Goal: Task Accomplishment & Management: Use online tool/utility

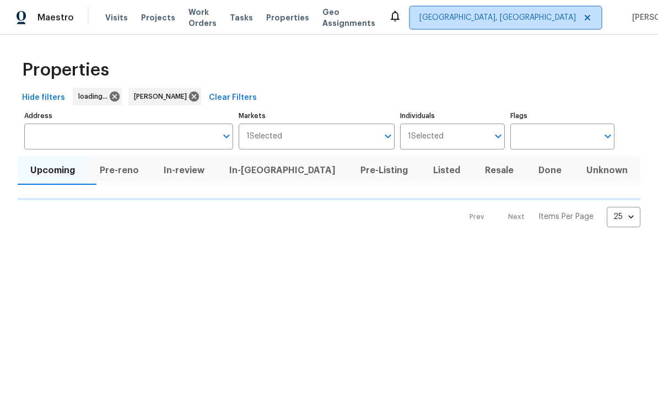
click at [529, 21] on span "[GEOGRAPHIC_DATA], [GEOGRAPHIC_DATA]" at bounding box center [497, 17] width 157 height 11
click at [561, 70] on div "Properties" at bounding box center [329, 69] width 623 height 35
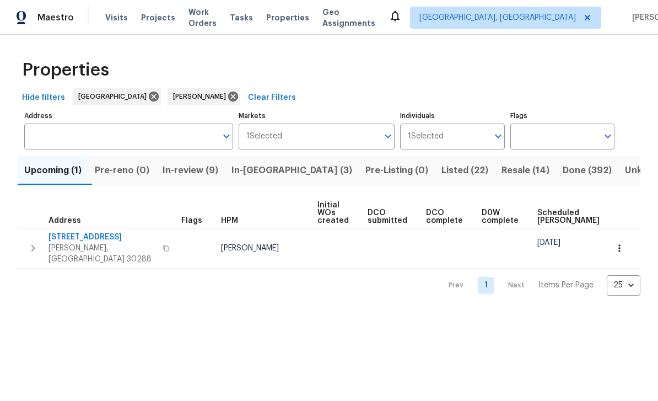
click at [197, 180] on button "In-review (9)" at bounding box center [190, 170] width 69 height 29
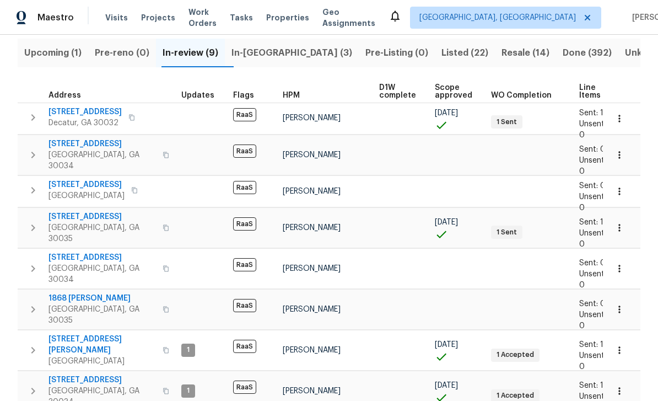
scroll to position [117, 0]
click at [92, 334] on span "5339 Biffle Downs Rd" at bounding box center [102, 345] width 107 height 22
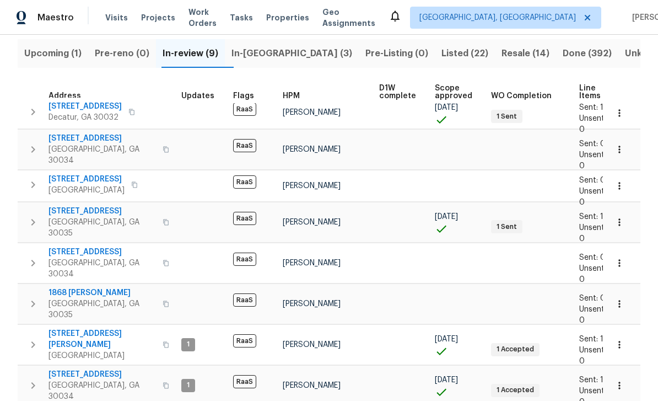
scroll to position [6, 0]
click at [72, 369] on span "2919 Alameda Trl" at bounding box center [102, 374] width 107 height 11
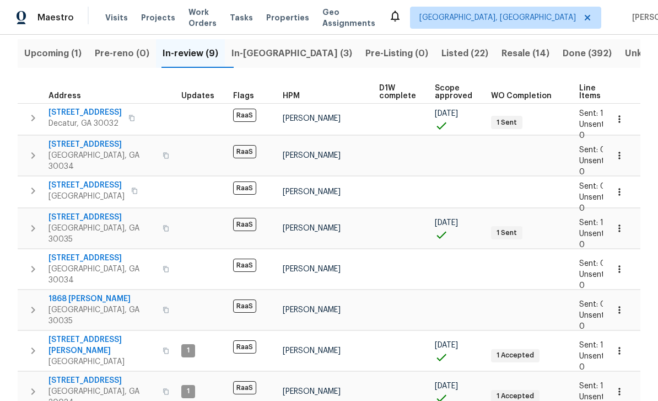
scroll to position [0, 0]
click at [71, 180] on span "2957 Browns Mill Rd SE" at bounding box center [87, 185] width 76 height 11
click at [280, 60] on span "In-reno (3)" at bounding box center [292, 53] width 121 height 15
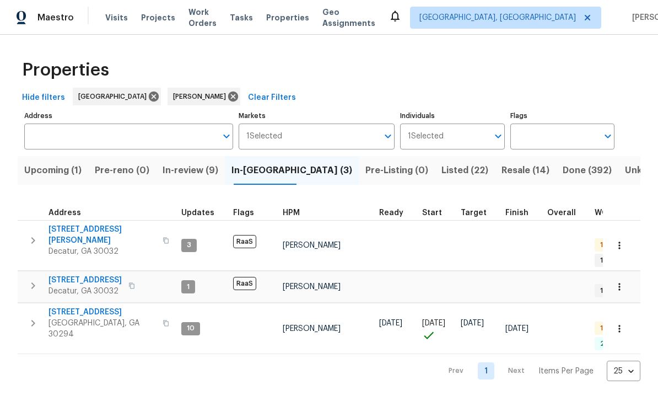
click at [79, 234] on span "3517 Hyland Dr" at bounding box center [102, 235] width 107 height 22
click at [83, 275] on span "2303 Pinewood Dr" at bounding box center [85, 280] width 73 height 11
click at [186, 165] on span "In-review (9)" at bounding box center [191, 170] width 56 height 15
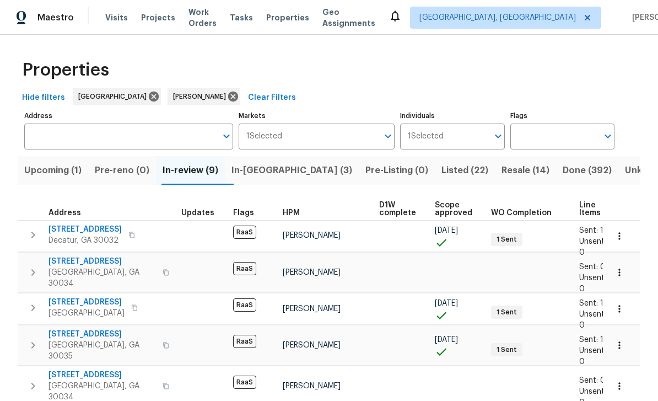
click at [287, 173] on span "In-reno (3)" at bounding box center [292, 170] width 121 height 15
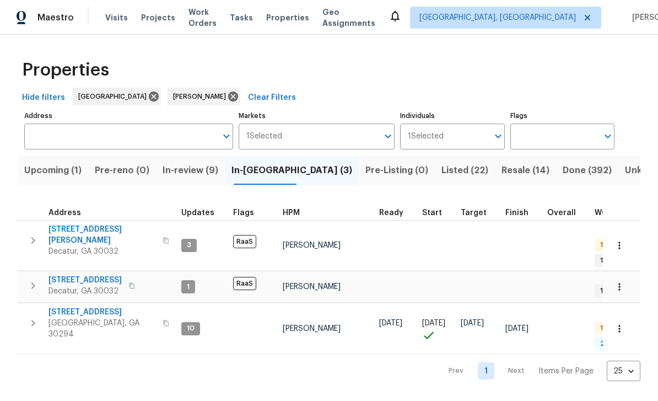
scroll to position [9, 0]
click at [107, 16] on span "Visits" at bounding box center [116, 17] width 23 height 11
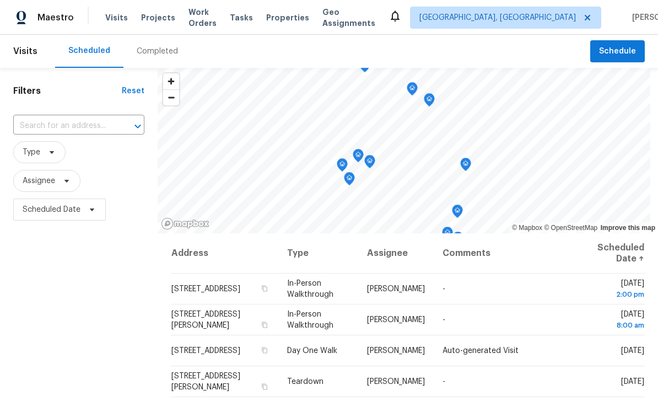
click at [82, 127] on input "text" at bounding box center [63, 125] width 100 height 17
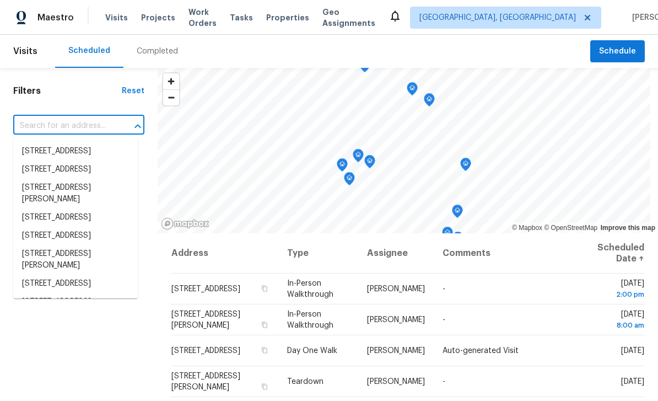
click at [59, 130] on input "text" at bounding box center [63, 125] width 100 height 17
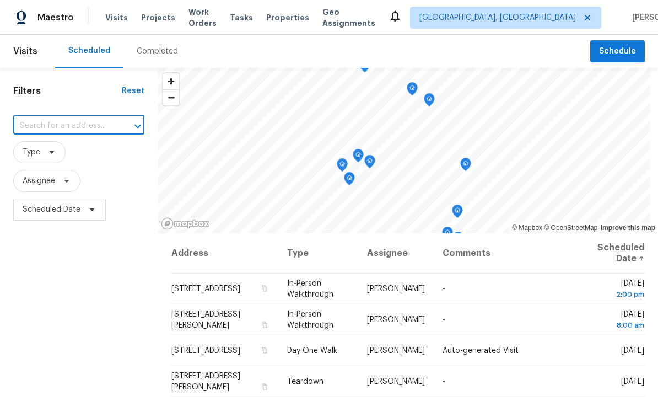
paste input "3491 Saddle Creek Ln Ellenwood, GA 30294"
type input "3491 Saddle Creek Ln Ellenwood, GA 30294"
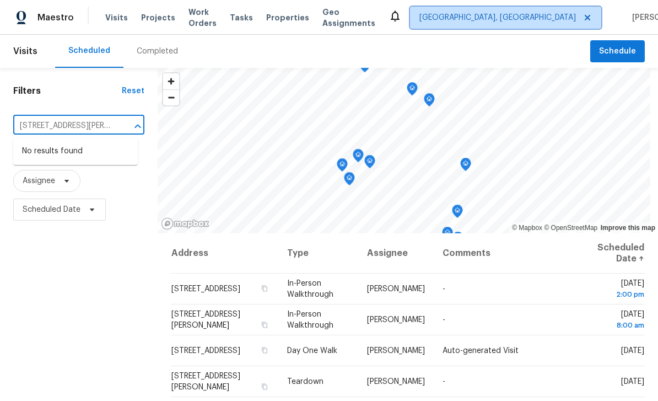
click at [528, 28] on span "[GEOGRAPHIC_DATA], [GEOGRAPHIC_DATA]" at bounding box center [505, 18] width 191 height 22
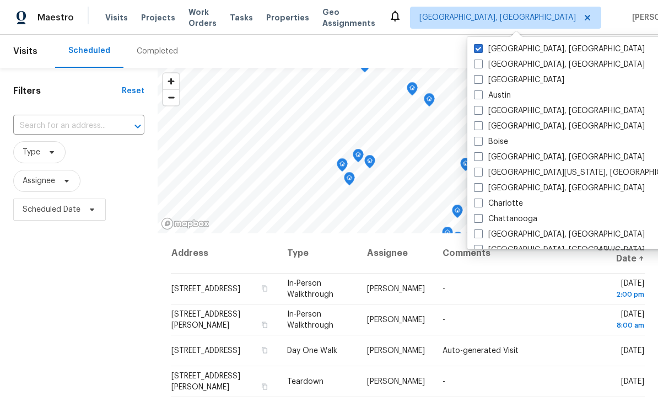
click at [491, 79] on label "Atlanta" at bounding box center [519, 79] width 90 height 11
click at [481, 79] on input "Atlanta" at bounding box center [477, 77] width 7 height 7
checkbox input "true"
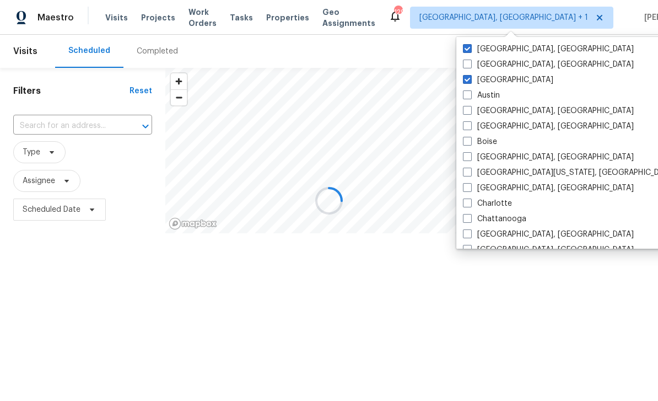
click at [504, 51] on label "[GEOGRAPHIC_DATA], [GEOGRAPHIC_DATA]" at bounding box center [548, 49] width 171 height 11
click at [470, 51] on input "[GEOGRAPHIC_DATA], [GEOGRAPHIC_DATA]" at bounding box center [466, 47] width 7 height 7
checkbox input "false"
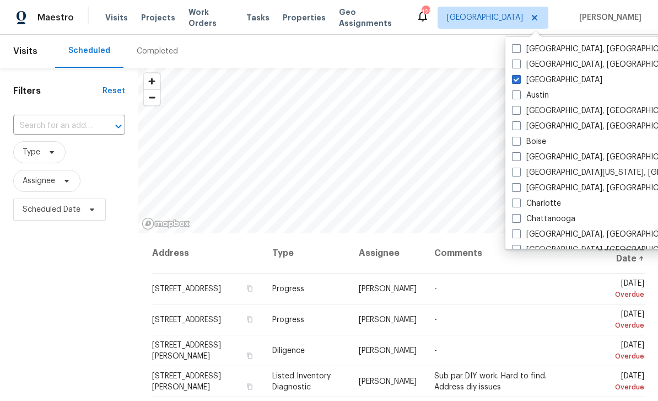
click at [41, 120] on input "text" at bounding box center [53, 125] width 81 height 17
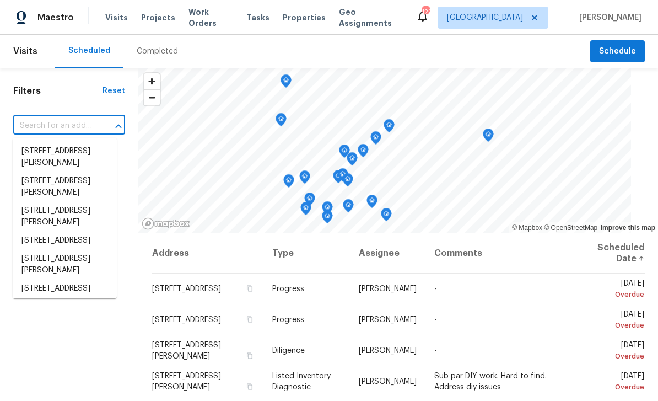
click at [44, 124] on input "text" at bounding box center [53, 125] width 81 height 17
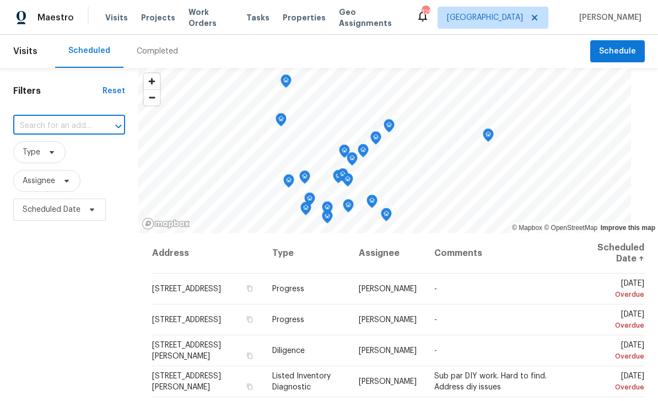
paste input "3491 Saddle Creek Ln Ellenwood, GA 30294"
type input "3491 Saddle Creek Ln Ellenwood, GA 30294"
click at [45, 148] on li "3491 Saddle Creek Ln, Ellenwood, GA 30294" at bounding box center [65, 151] width 104 height 18
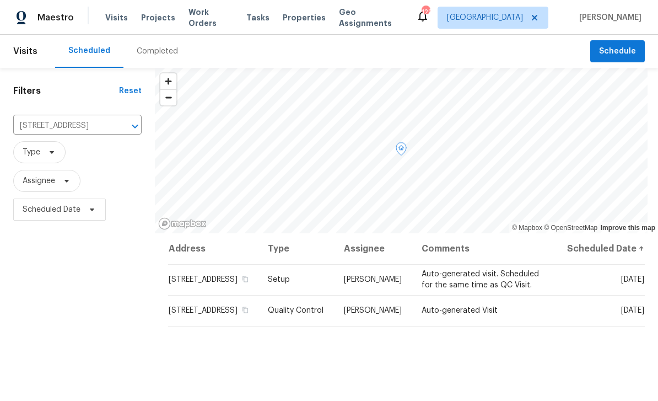
click at [0, 0] on icon at bounding box center [0, 0] width 0 height 0
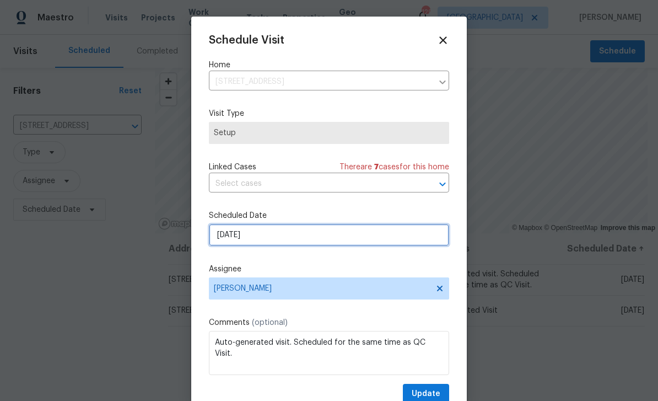
click at [399, 243] on input "9/5/2025" at bounding box center [329, 235] width 240 height 22
select select "8"
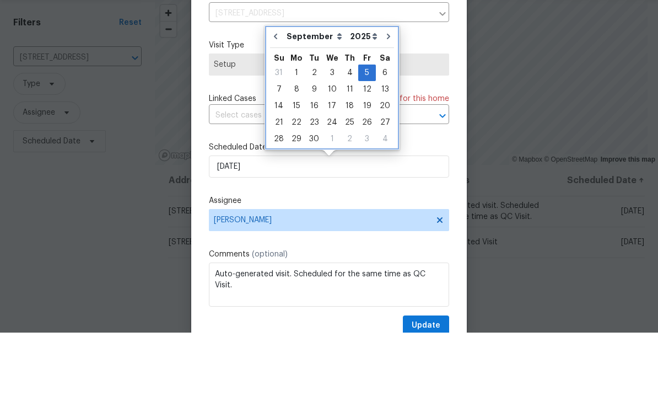
click at [276, 102] on icon "Go to previous month" at bounding box center [275, 105] width 3 height 6
type input "[DATE]"
select select "7"
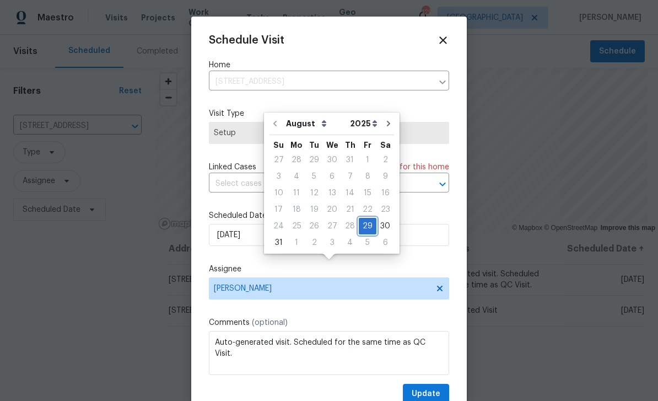
click at [364, 218] on div "29" at bounding box center [368, 225] width 18 height 15
click at [426, 219] on label "Scheduled Date" at bounding box center [329, 215] width 240 height 11
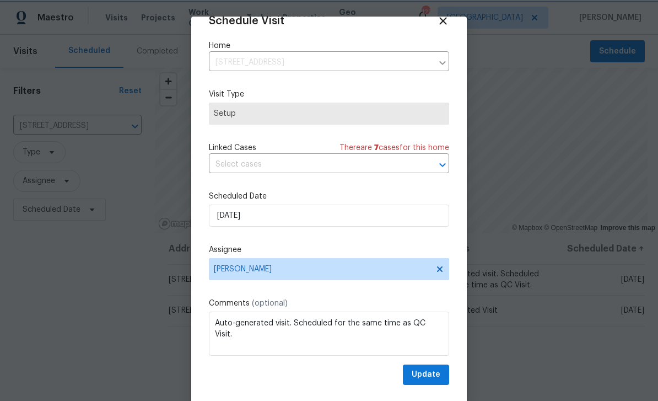
scroll to position [21, 0]
click at [439, 370] on span "Update" at bounding box center [426, 375] width 29 height 14
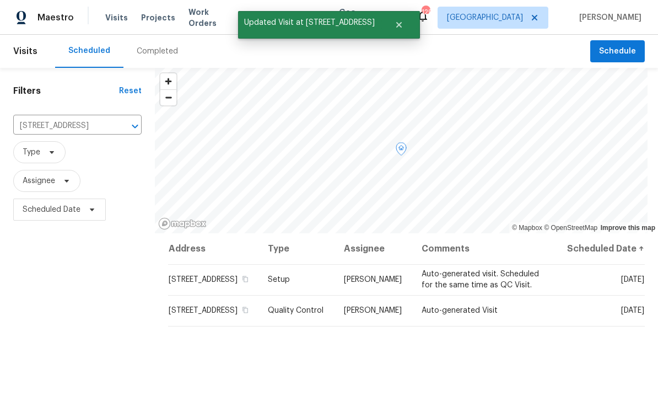
click at [0, 0] on icon at bounding box center [0, 0] width 0 height 0
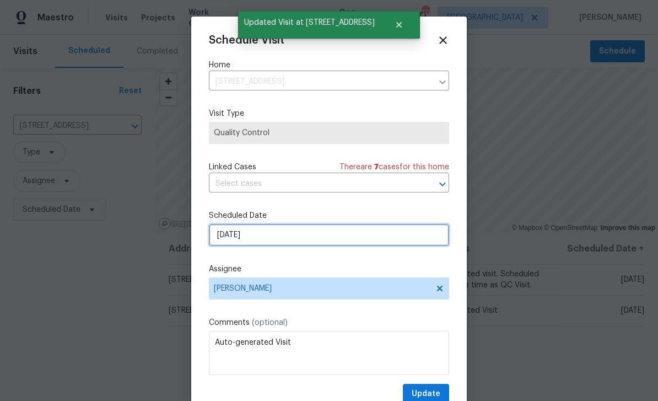
click at [376, 241] on input "9/5/2025" at bounding box center [329, 235] width 240 height 22
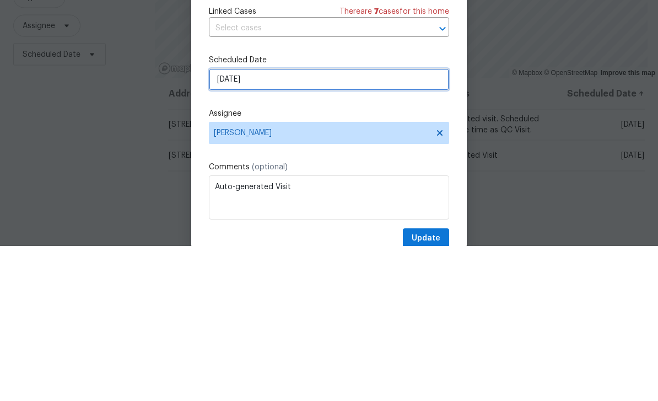
select select "8"
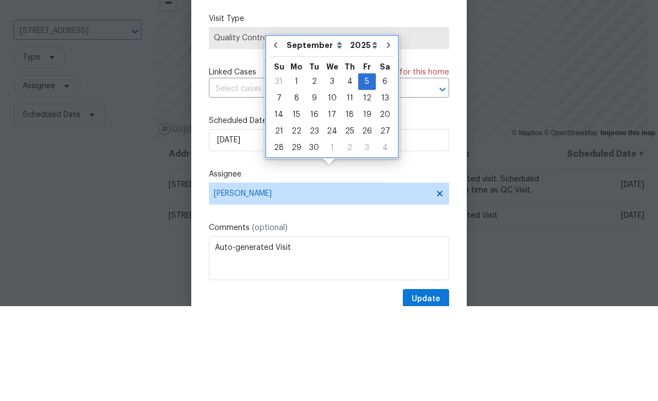
click at [275, 129] on button "Go to previous month" at bounding box center [275, 140] width 17 height 22
type input "[DATE]"
select select "7"
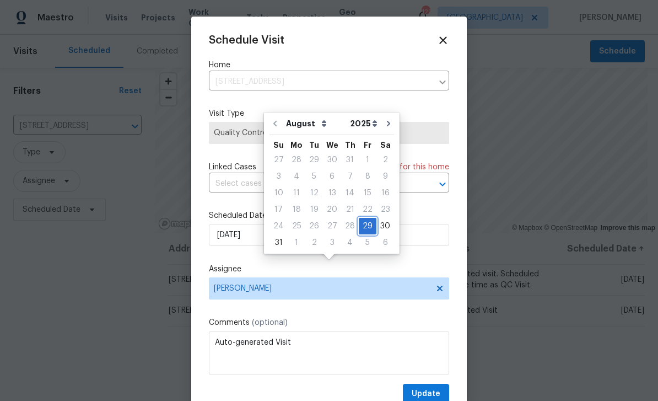
click at [364, 218] on div "29" at bounding box center [368, 225] width 18 height 15
click at [464, 155] on div "Schedule Visit Home 3491 Saddle Creek Ln, Ellenwood, GA 30294 ​ Visit Type Qual…" at bounding box center [329, 210] width 276 height 386
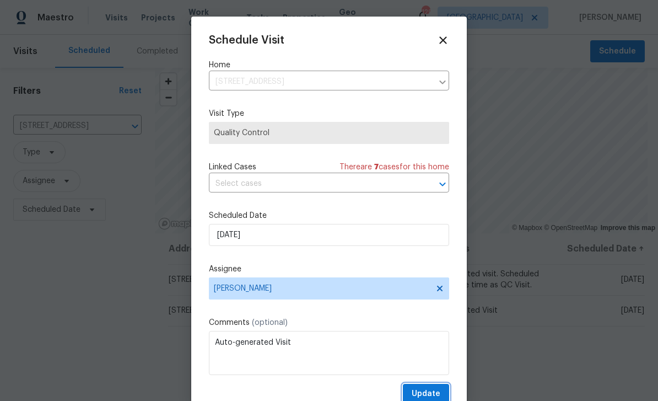
click at [434, 393] on span "Update" at bounding box center [426, 394] width 29 height 14
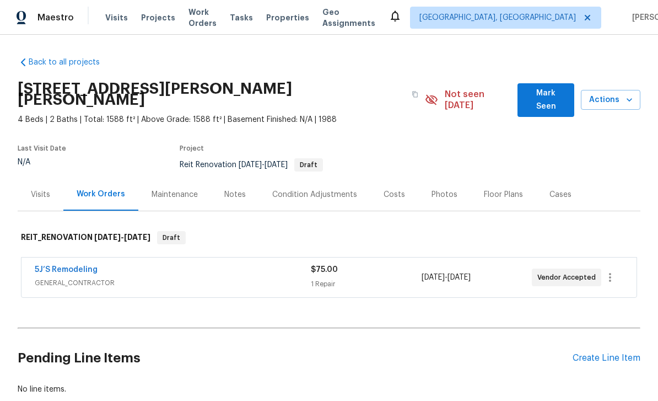
click at [76, 266] on link "5J’S Remodeling" at bounding box center [66, 270] width 63 height 8
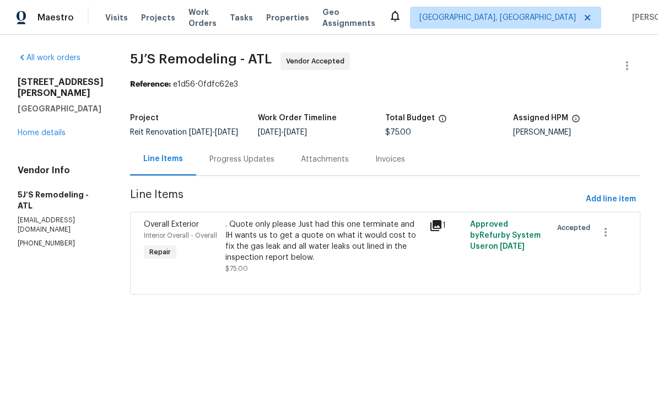
click at [49, 137] on link "Home details" at bounding box center [42, 133] width 48 height 8
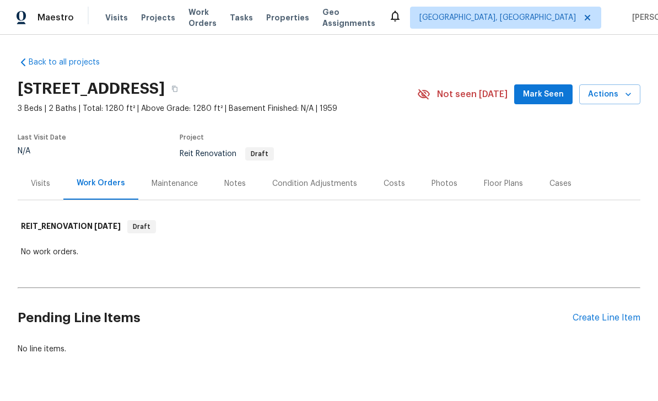
click at [600, 320] on div "Create Line Item" at bounding box center [607, 318] width 68 height 10
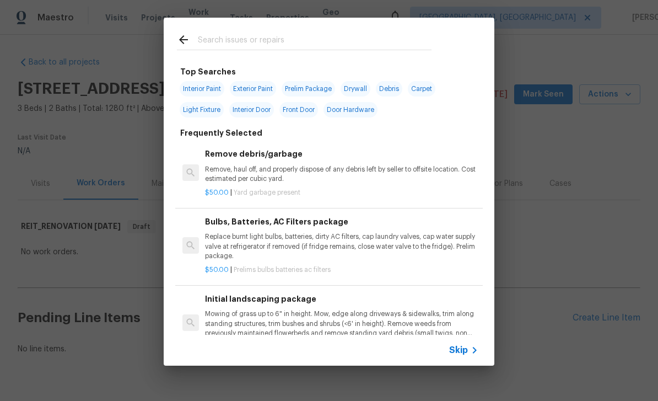
click at [407, 45] on input "text" at bounding box center [315, 41] width 234 height 17
type input "Land s"
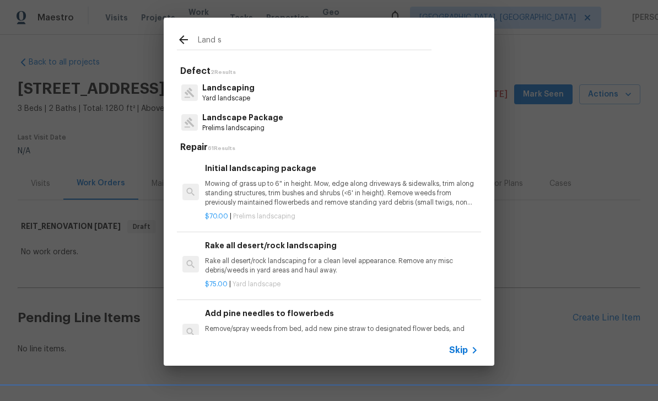
click at [220, 92] on p "Landscaping" at bounding box center [228, 88] width 52 height 12
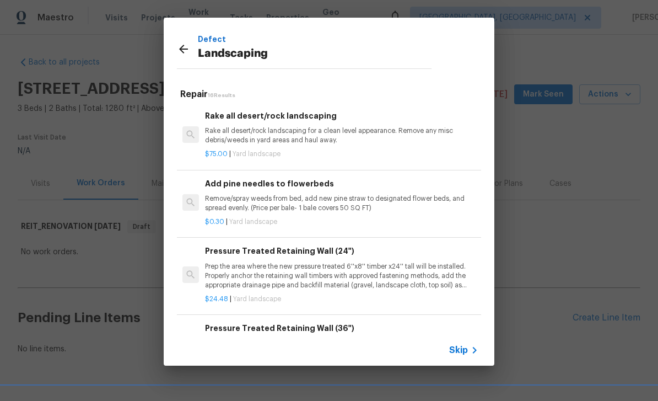
click at [467, 349] on span "Skip" at bounding box center [458, 350] width 19 height 11
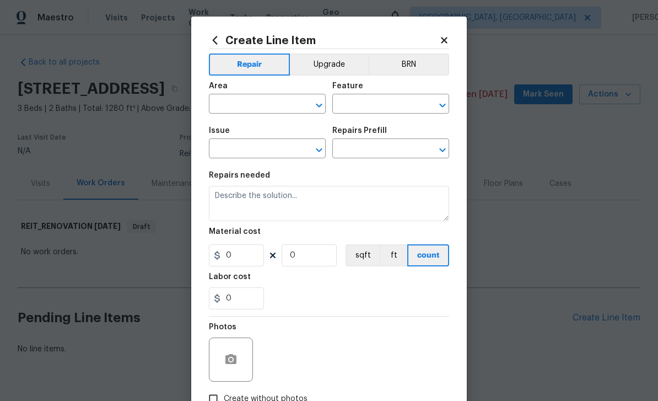
click at [229, 99] on input "text" at bounding box center [252, 104] width 86 height 17
type input "l"
click at [294, 155] on li "Exterior Overall" at bounding box center [267, 148] width 117 height 18
type input "Exterior Overall"
click at [385, 103] on input "text" at bounding box center [375, 104] width 86 height 17
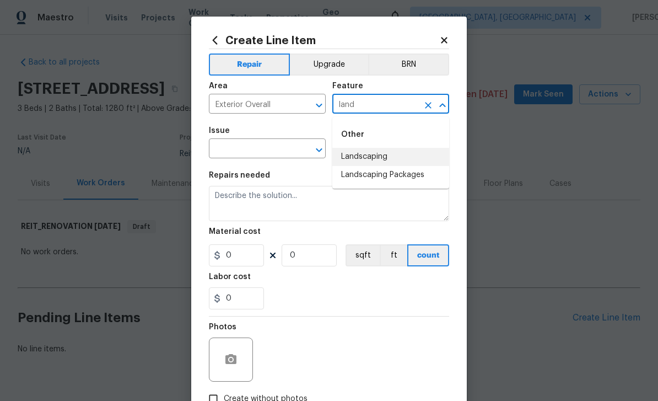
click at [383, 149] on li "Landscaping" at bounding box center [390, 157] width 117 height 18
type input "Landscaping"
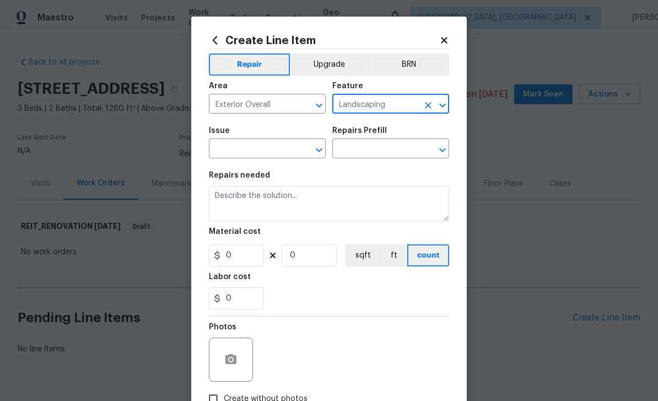
click at [293, 150] on input "text" at bounding box center [252, 149] width 86 height 17
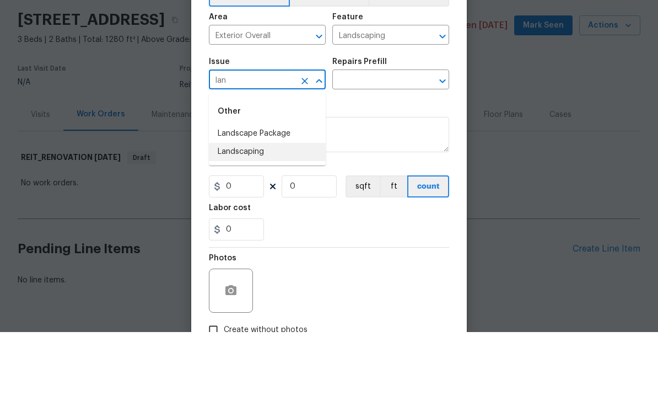
click at [229, 212] on li "Landscaping" at bounding box center [267, 221] width 117 height 18
type input "Landscaping"
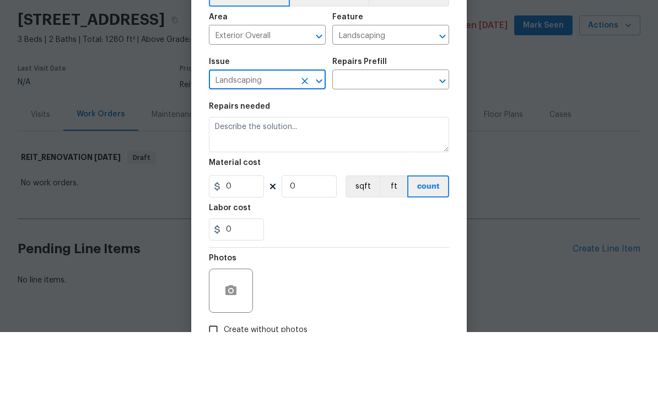
click at [387, 141] on input "text" at bounding box center [375, 149] width 86 height 17
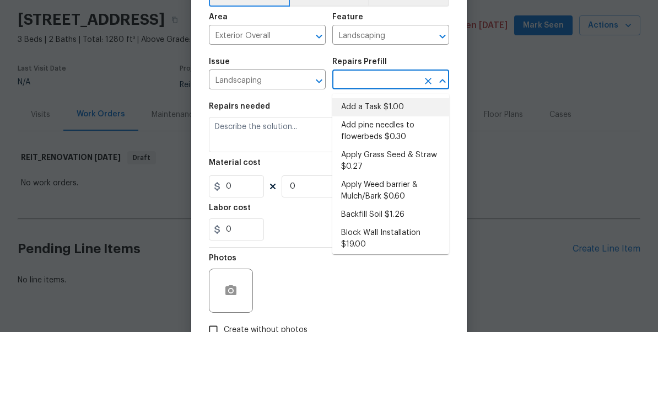
click at [395, 167] on li "Add a Task $1.00" at bounding box center [390, 176] width 117 height 18
type input "Add a Task $1.00"
type textarea "HPM to detail"
type input "1"
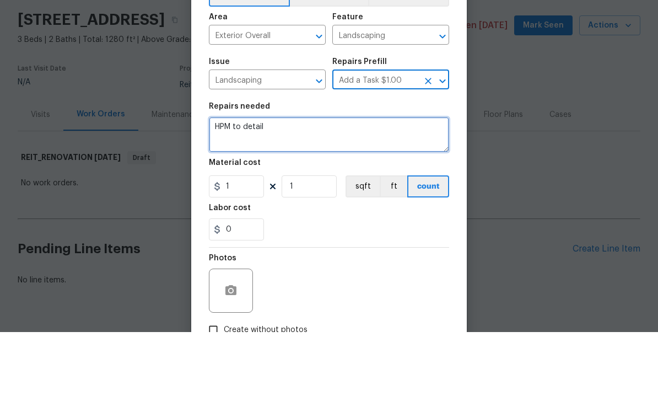
click at [346, 186] on textarea "HPM to detail" at bounding box center [329, 203] width 240 height 35
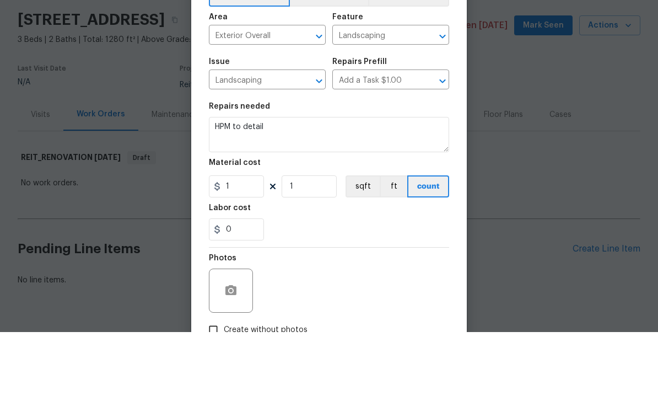
scroll to position [28, 0]
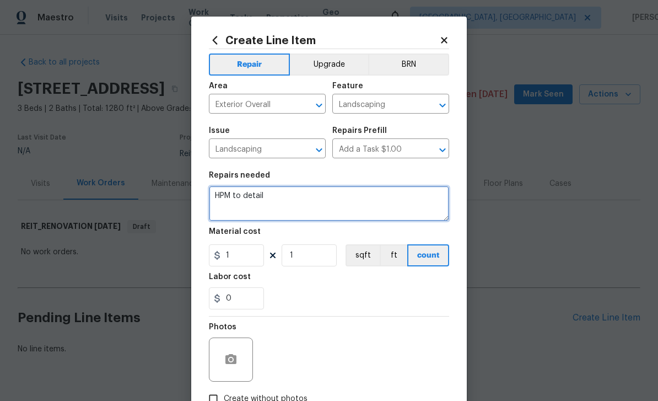
type textarea "HPM to detail"
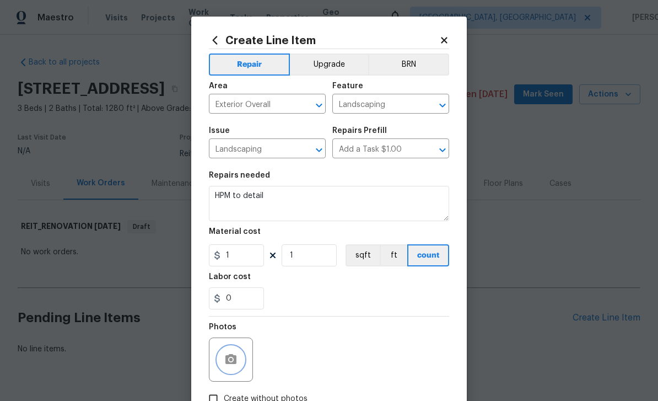
click at [235, 358] on icon "button" at bounding box center [230, 359] width 11 height 10
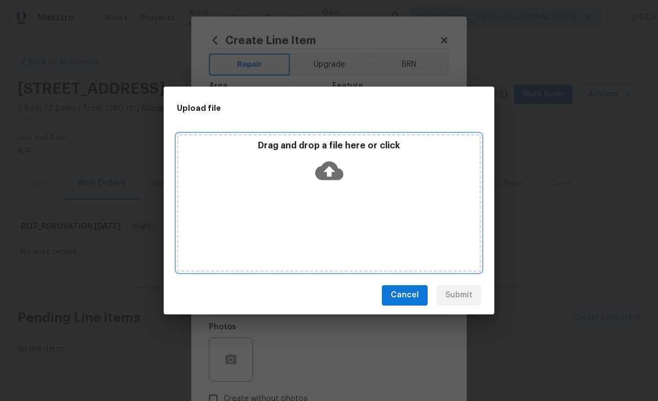
click at [335, 162] on icon at bounding box center [329, 171] width 28 height 28
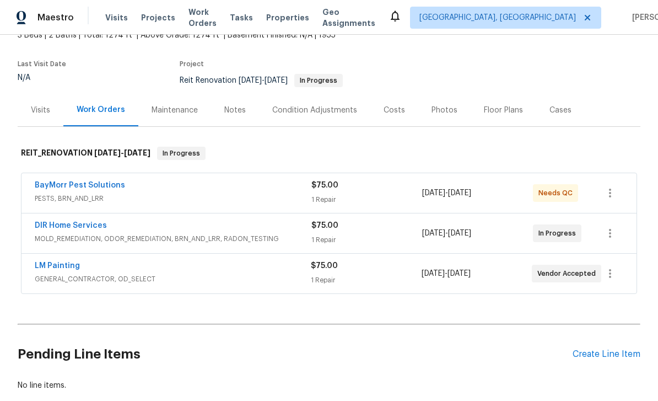
scroll to position [77, 0]
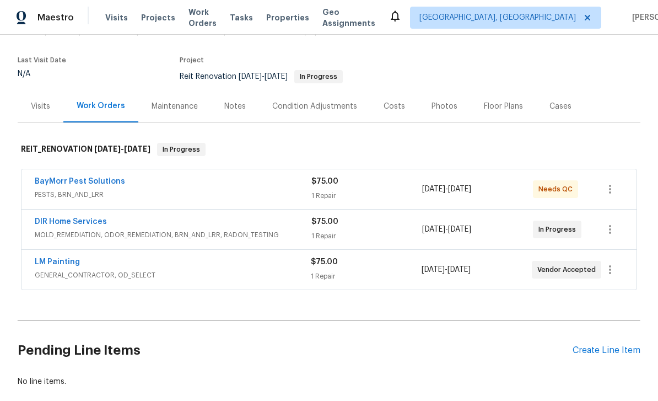
click at [62, 221] on link "DIR Home Services" at bounding box center [71, 222] width 72 height 8
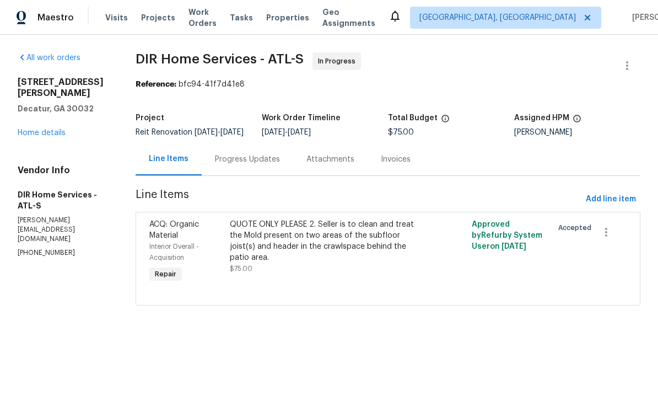
click at [276, 165] on div "Progress Updates" at bounding box center [247, 159] width 65 height 11
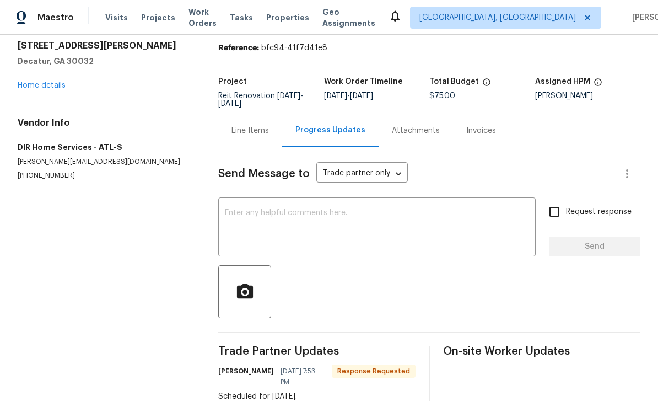
scroll to position [36, 0]
click at [45, 84] on link "Home details" at bounding box center [42, 86] width 48 height 8
